Goal: Complete application form

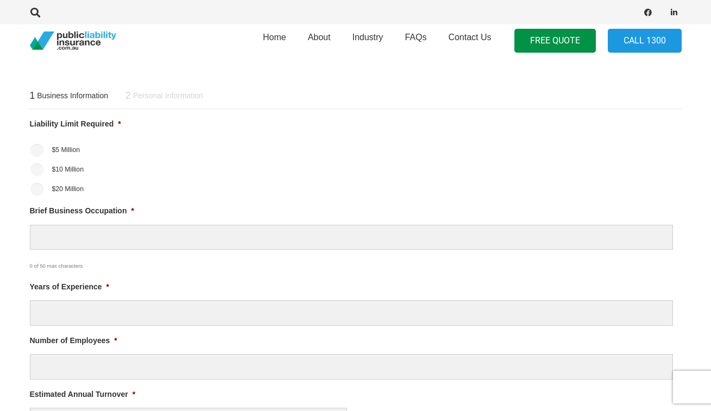
scroll to position [390, 0]
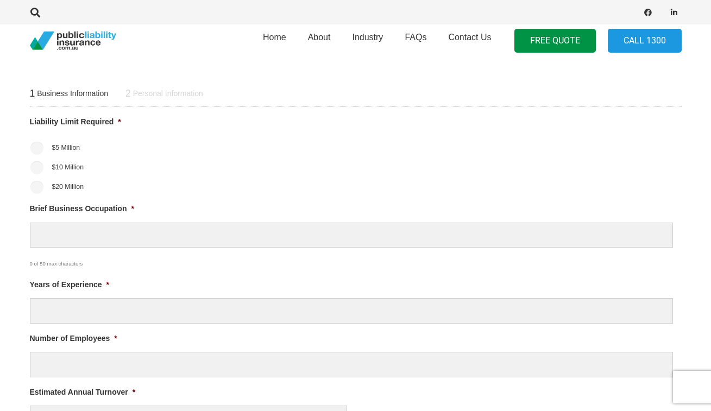
click at [38, 144] on input "$5 Million" at bounding box center [36, 148] width 13 height 13
radio input "true"
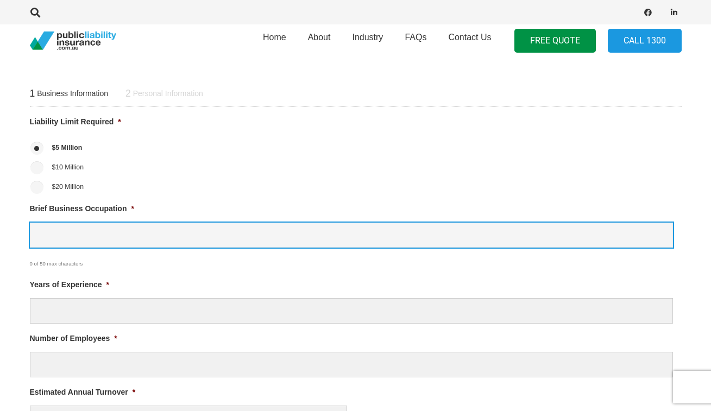
click at [92, 228] on input "Brief Business Occupation *" at bounding box center [351, 236] width 643 height 26
type input "hairdresser"
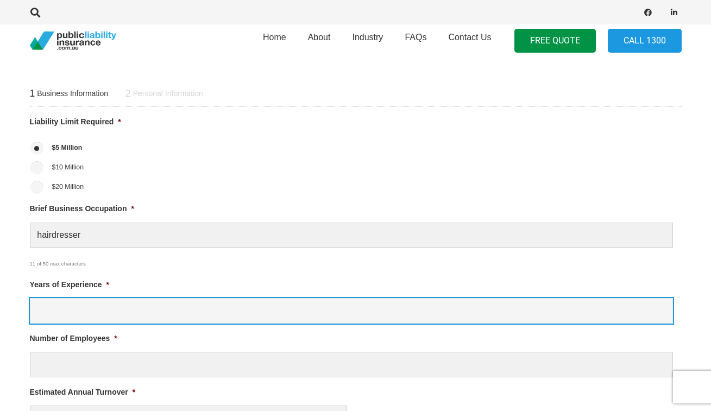
click at [89, 317] on input "Years of Experience *" at bounding box center [351, 311] width 643 height 26
type input "8"
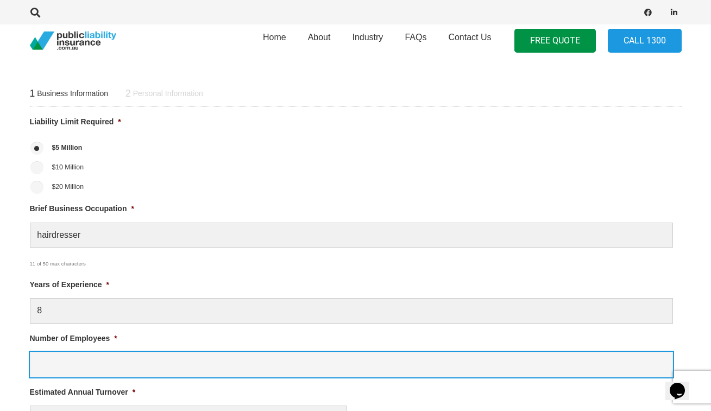
click at [205, 356] on input "Number of Employees *" at bounding box center [351, 365] width 643 height 26
type input "1"
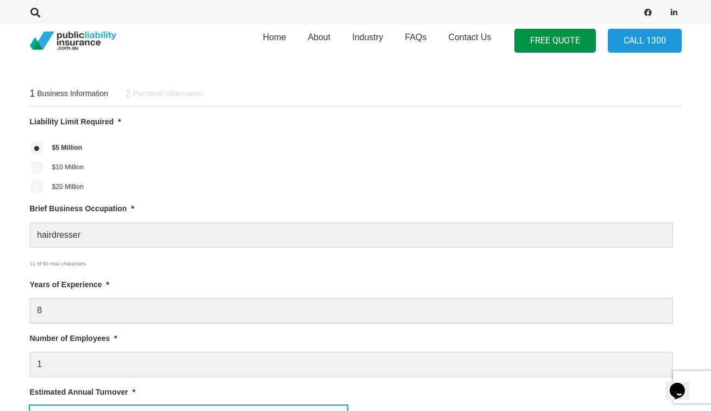
scroll to position [601, 0]
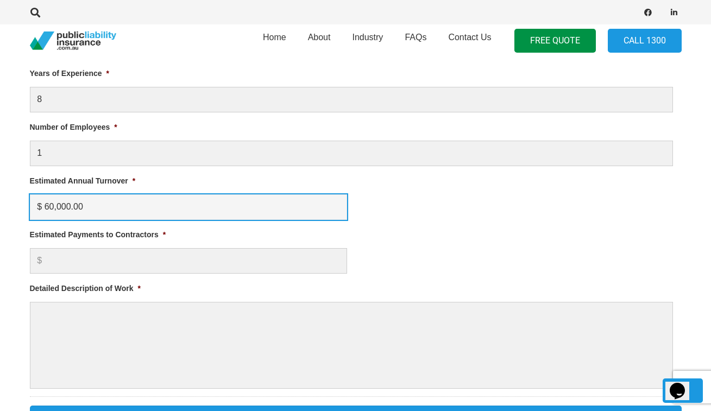
click at [52, 206] on input "$ 60,000.00" at bounding box center [188, 207] width 317 height 26
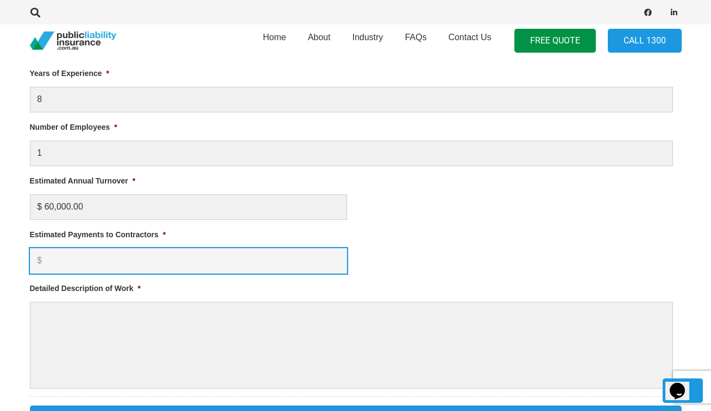
click at [92, 262] on input "Estimated Payments to Contractors *" at bounding box center [188, 261] width 317 height 26
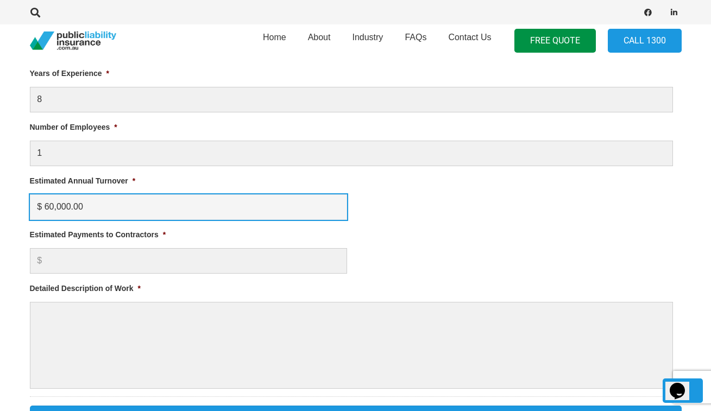
click at [49, 205] on input "$ 60,000.00" at bounding box center [188, 207] width 317 height 26
type input "$ 80,000.00"
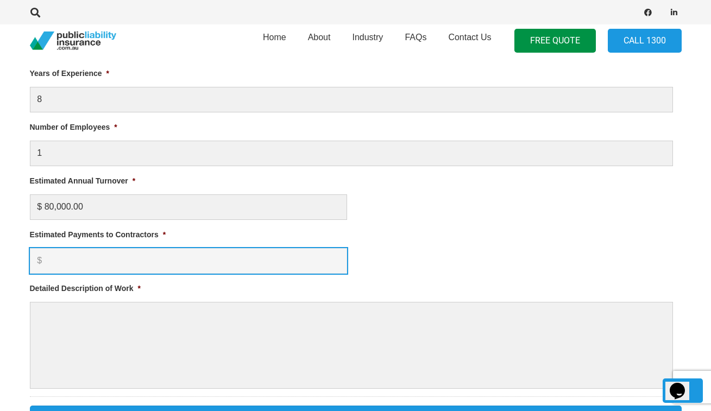
click at [70, 257] on input "Estimated Payments to Contractors *" at bounding box center [188, 261] width 317 height 26
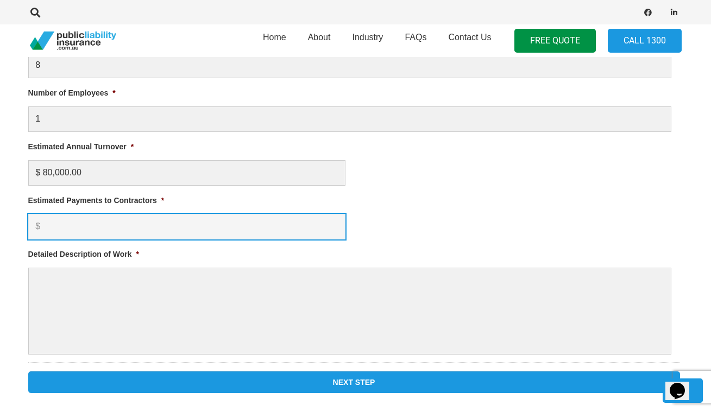
scroll to position [643, 2]
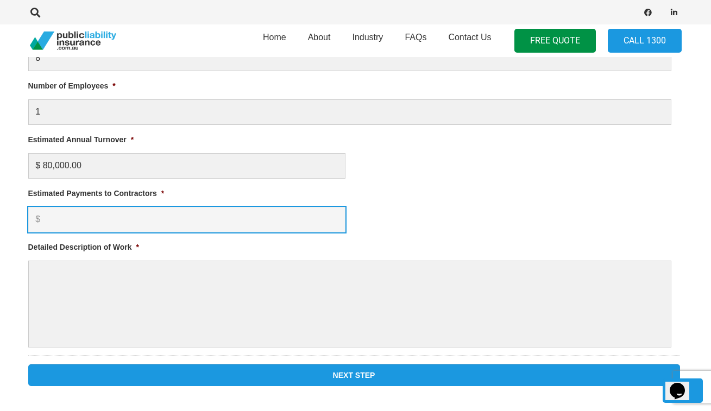
click at [78, 219] on input "Estimated Payments to Contractors *" at bounding box center [186, 220] width 317 height 26
type input "70000"
click input "Previous Step" at bounding box center [0, 0] width 0 height 0
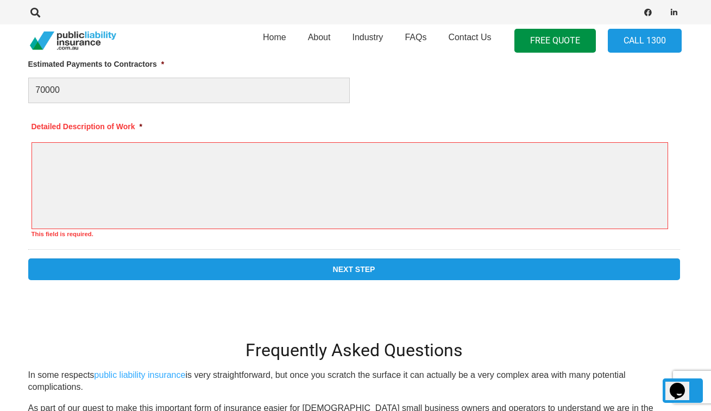
scroll to position [820, 2]
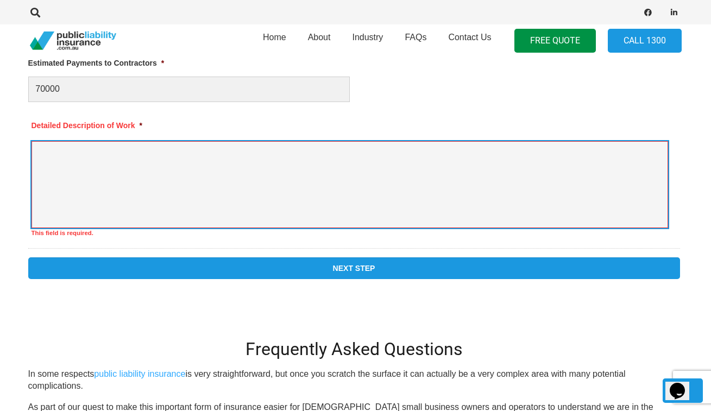
click at [115, 180] on textarea "Detailed Description of Work *" at bounding box center [349, 184] width 636 height 87
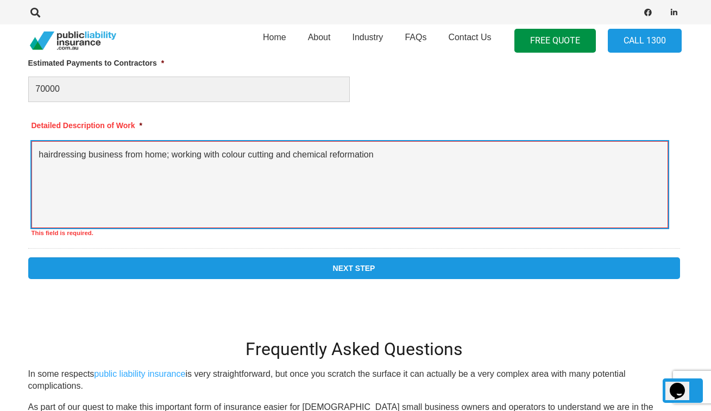
type textarea "hairdressing business from home; working with colour cutting and chemical refor…"
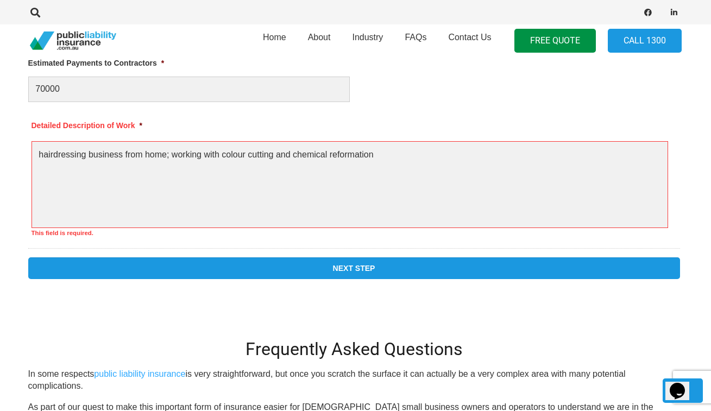
click at [219, 269] on input "Next Step" at bounding box center [353, 268] width 651 height 22
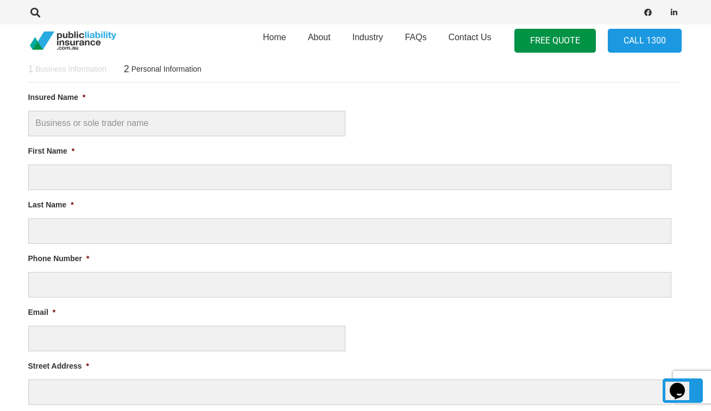
scroll to position [0, 0]
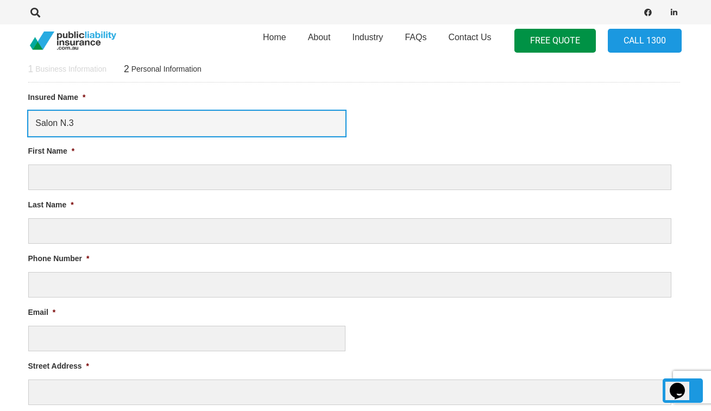
type input "Salon N.3"
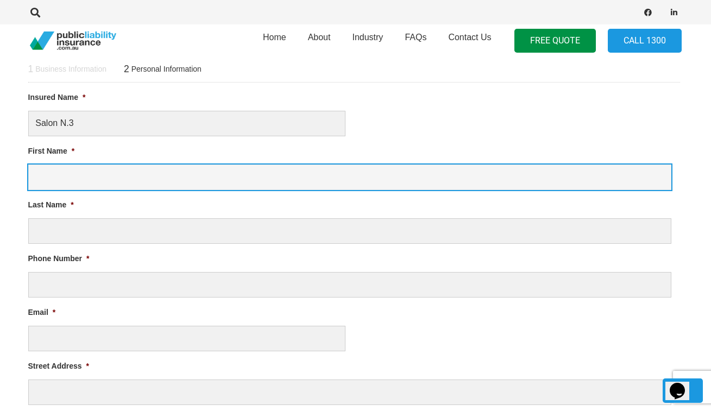
type input "[PERSON_NAME]"
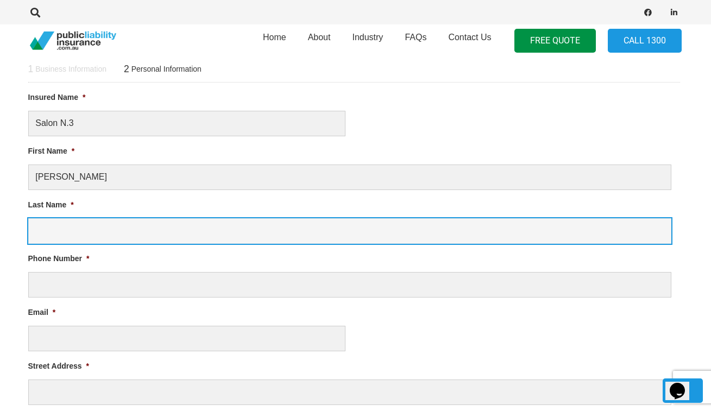
type input "[PERSON_NAME]"
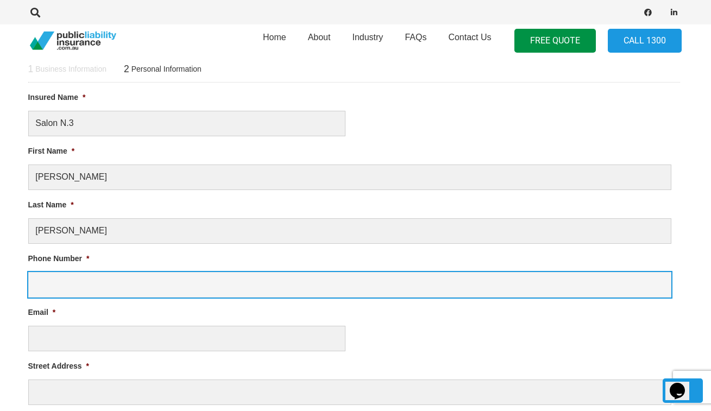
type input "0412156550"
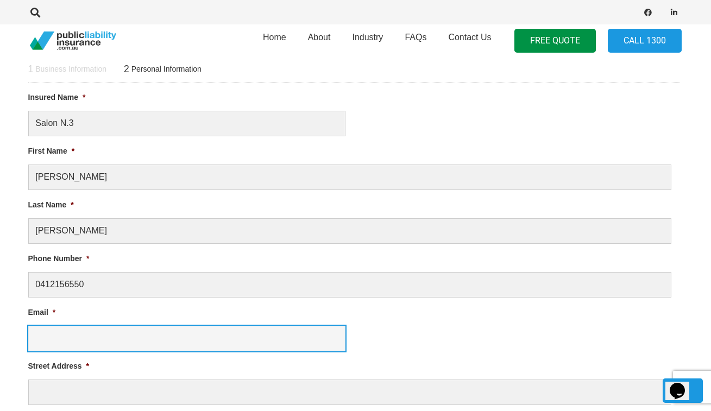
type input "[PERSON_NAME][EMAIL_ADDRESS][PERSON_NAME][DOMAIN_NAME]"
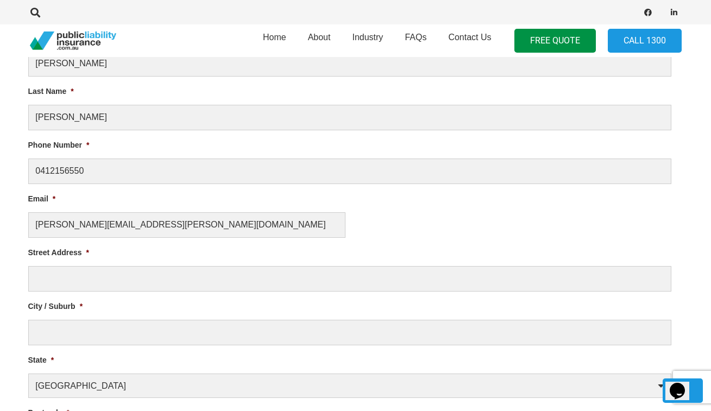
scroll to position [532, 2]
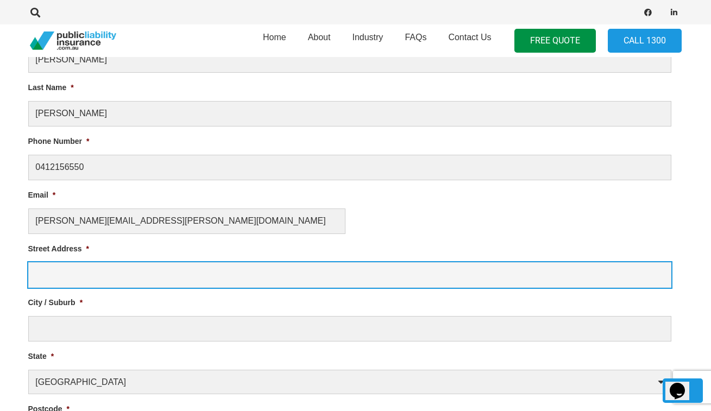
type input "[STREET_ADDRESS]"
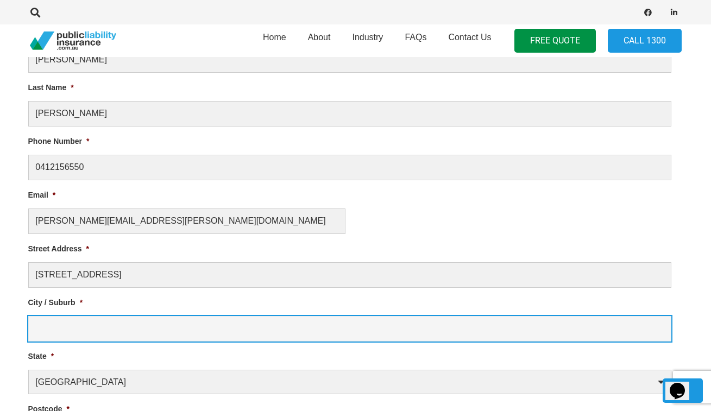
type input "Morisset"
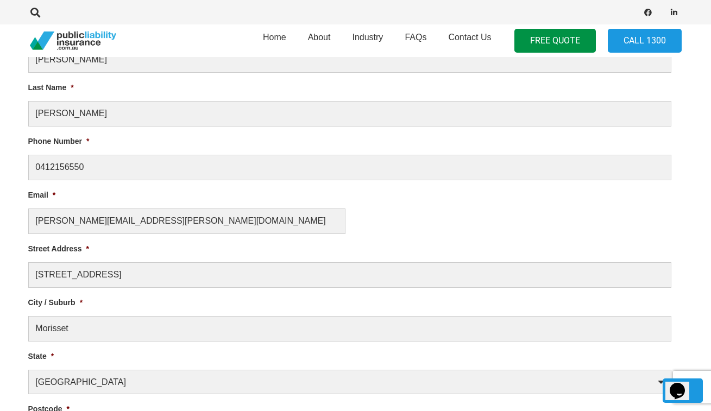
type input "2264"
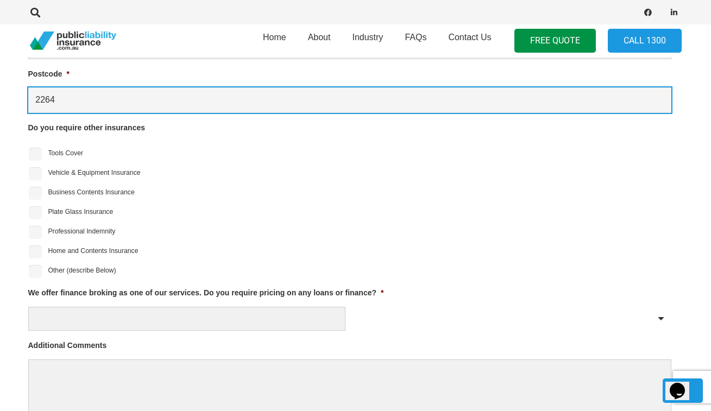
scroll to position [874, 2]
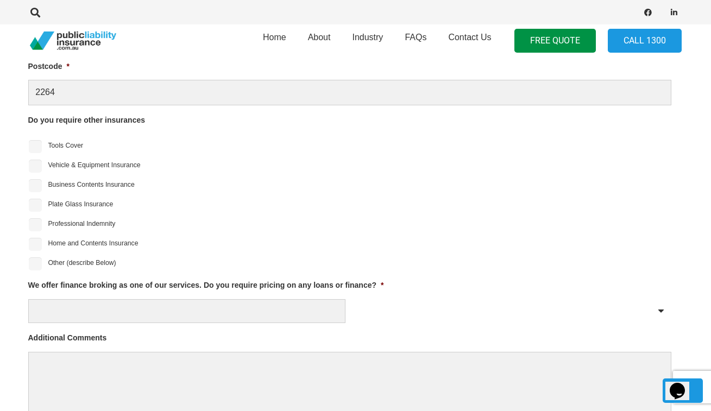
click at [36, 222] on input "Professional Indemnity" at bounding box center [35, 224] width 13 height 13
checkbox input "true"
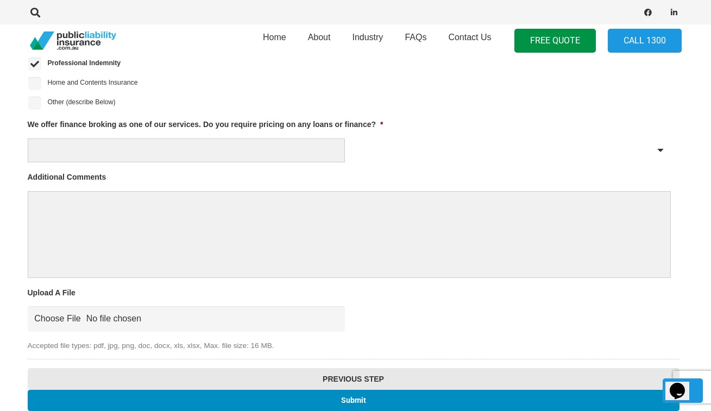
scroll to position [1042, 2]
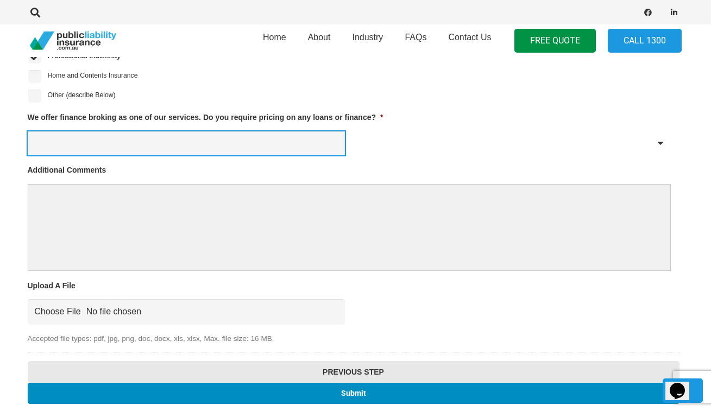
select select "Yes"
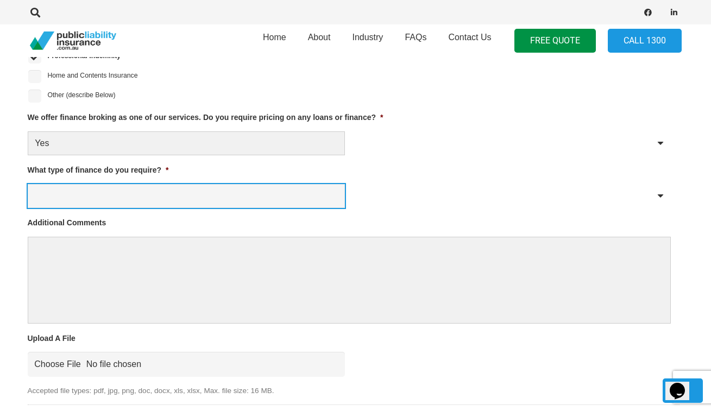
select select "Personal Loan"
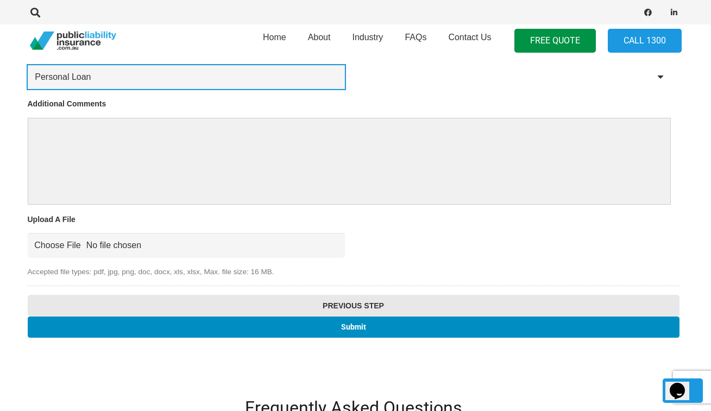
scroll to position [1157, 2]
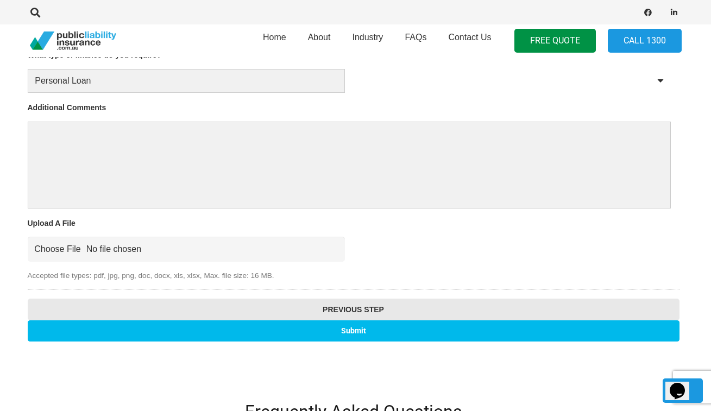
click at [312, 321] on input "Submit" at bounding box center [353, 330] width 651 height 21
